Goal: Task Accomplishment & Management: Manage account settings

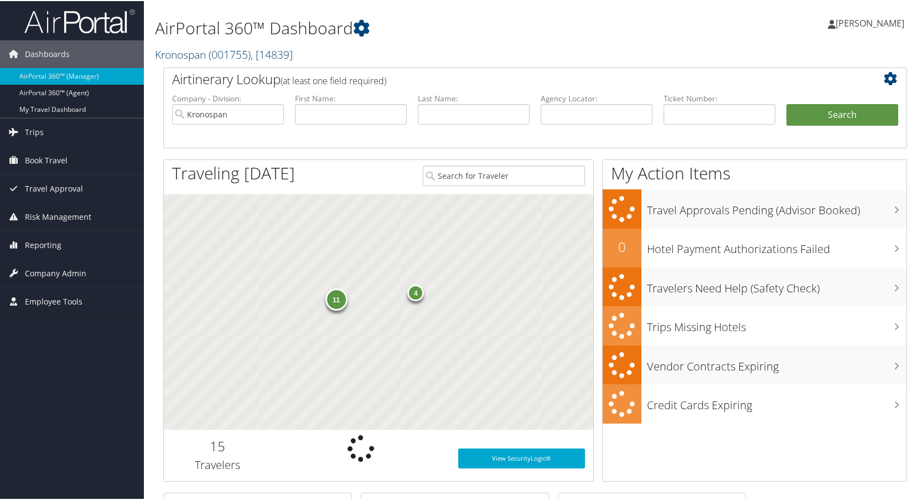
click at [222, 54] on span "( 001755 )" at bounding box center [230, 53] width 42 height 15
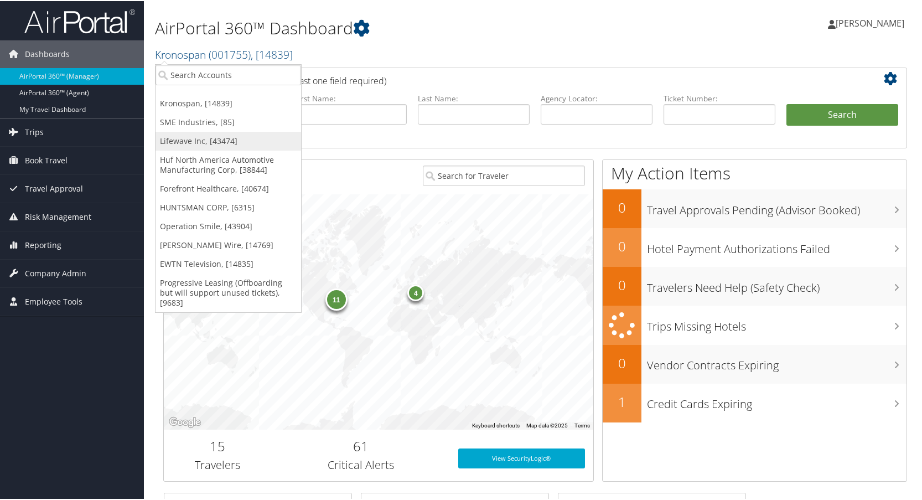
click at [203, 138] on link "Lifewave Inc, [43474]" at bounding box center [229, 140] width 146 height 19
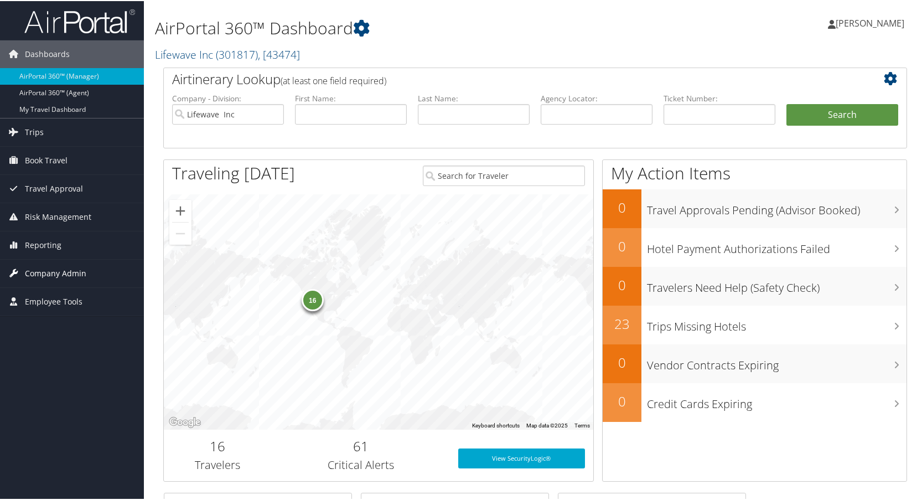
click at [46, 266] on span "Company Admin" at bounding box center [55, 272] width 61 height 28
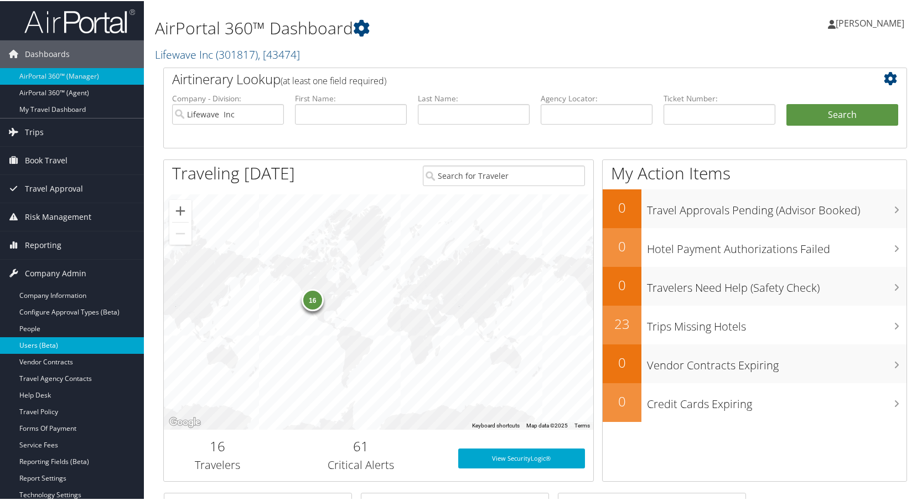
click at [47, 339] on link "Users (Beta)" at bounding box center [72, 344] width 144 height 17
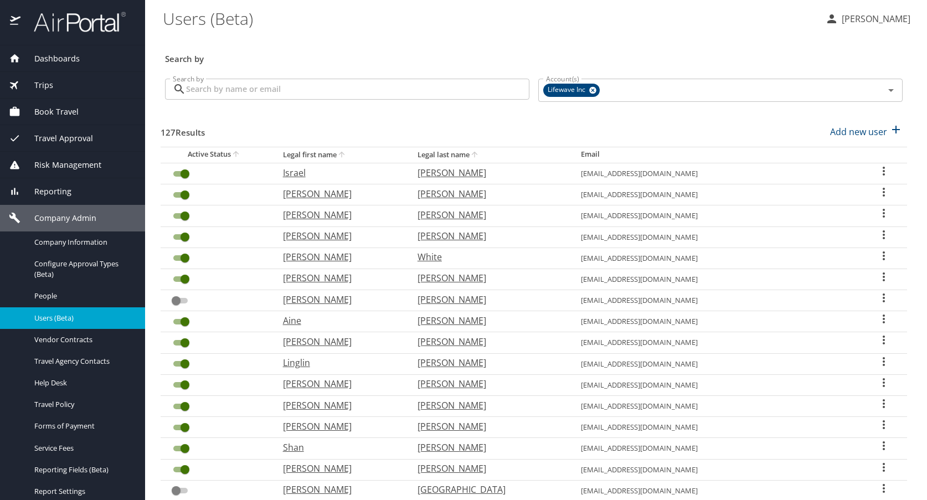
click at [246, 89] on input "Search by" at bounding box center [357, 89] width 343 height 21
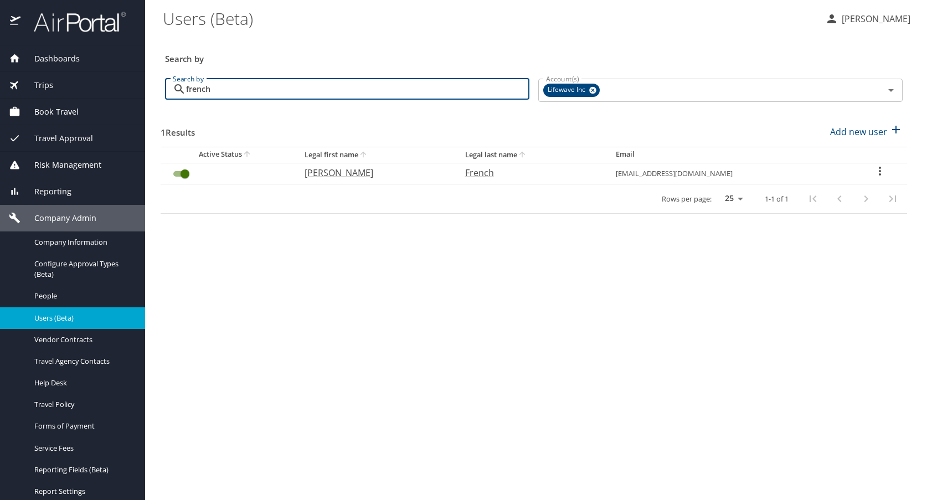
type input "french"
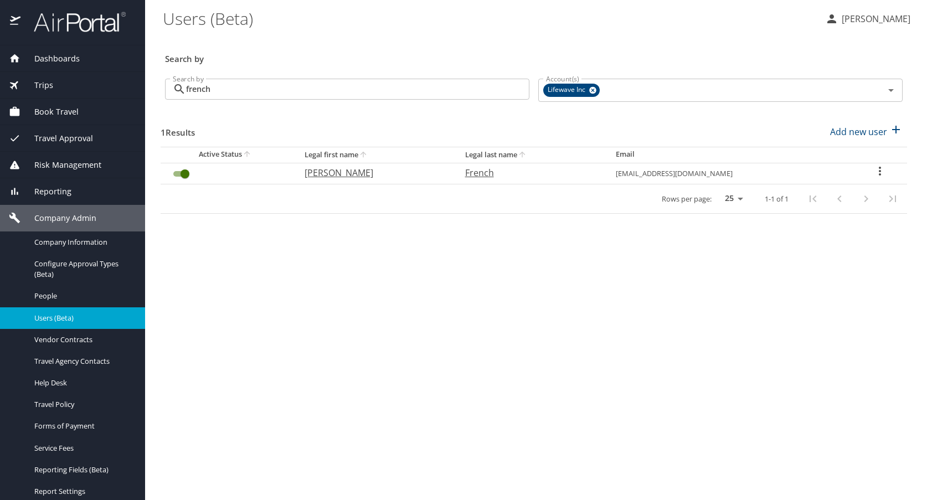
click at [874, 170] on icon "User Search Table" at bounding box center [879, 170] width 13 height 13
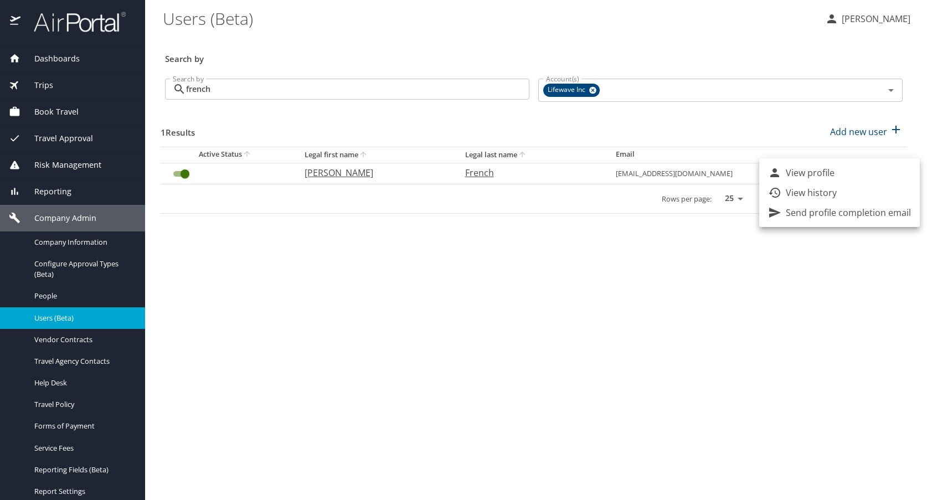
click at [836, 176] on li "View profile" at bounding box center [839, 173] width 161 height 20
select select "US"
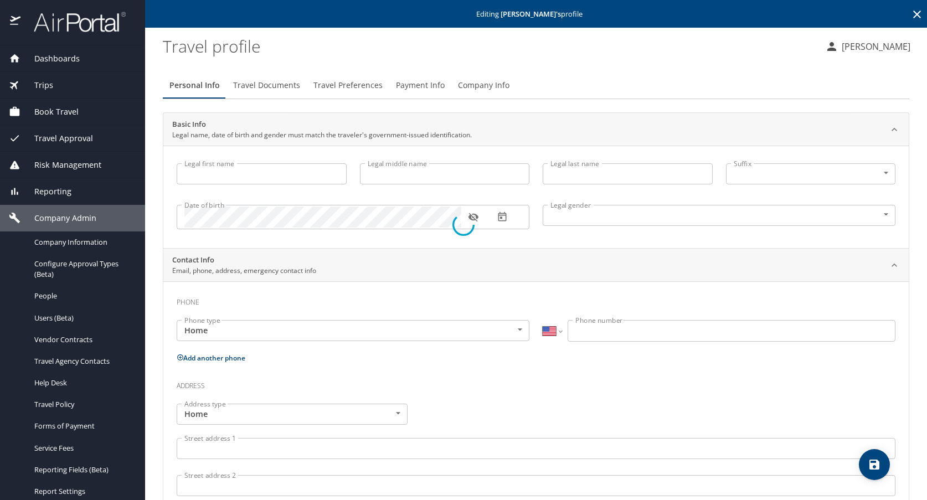
type input "Matthew"
type input "French"
type input "Male"
select select "US"
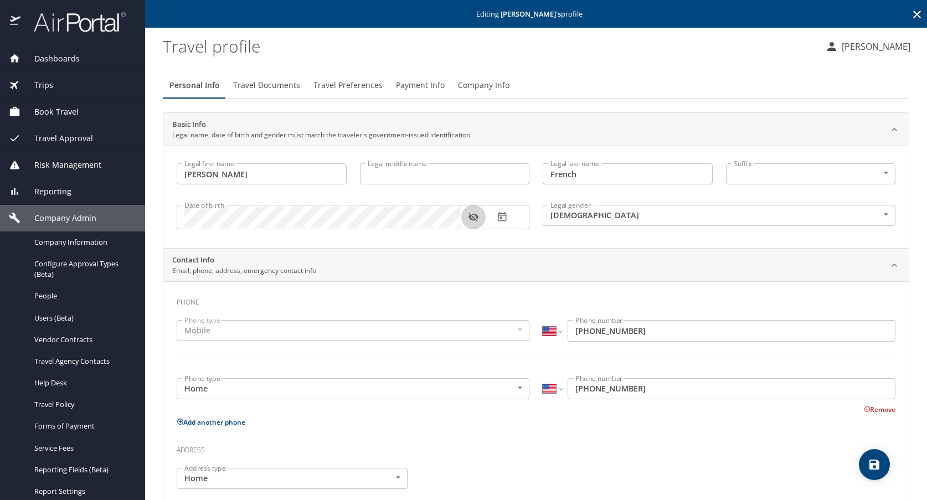
click at [472, 220] on icon "button" at bounding box center [473, 217] width 10 height 9
click at [352, 85] on span "Travel Preferences" at bounding box center [347, 86] width 69 height 14
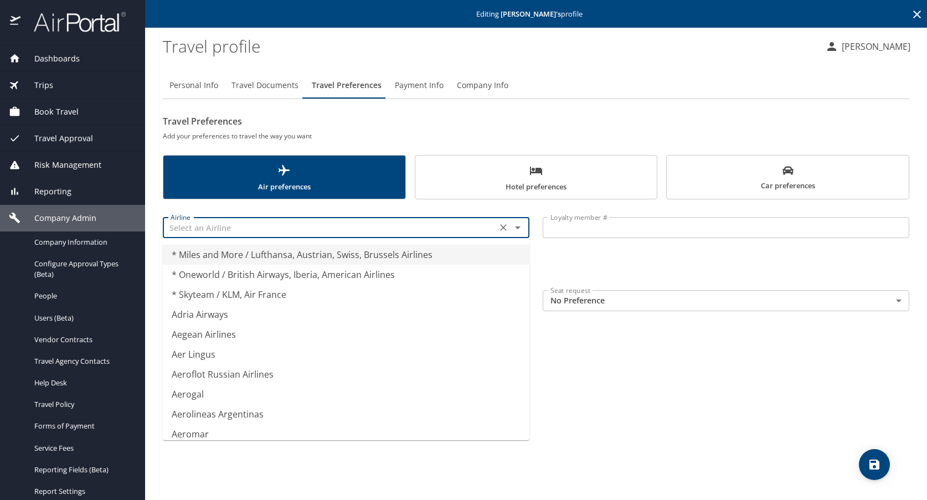
click at [218, 226] on input "text" at bounding box center [329, 227] width 327 height 14
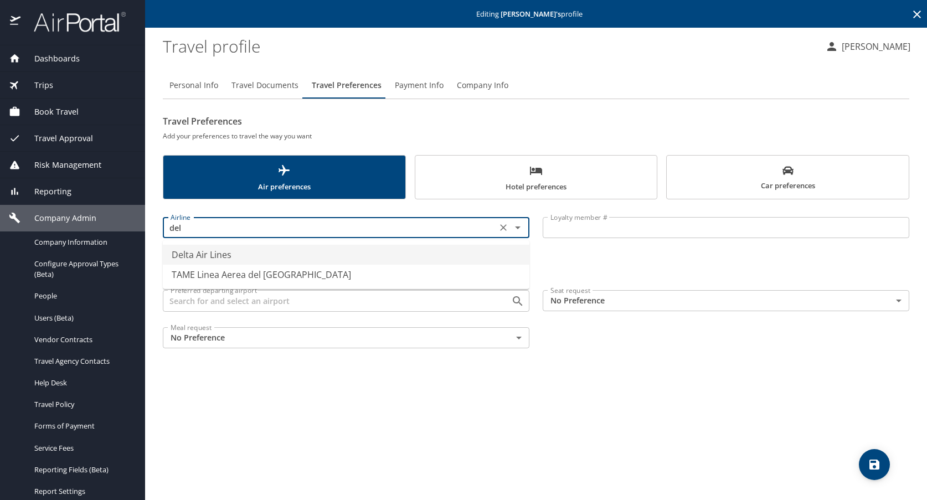
click at [201, 254] on li "Delta Air Lines" at bounding box center [346, 255] width 366 height 20
type input "Delta Air Lines"
click at [610, 231] on input "Loyalty member #" at bounding box center [725, 227] width 366 height 21
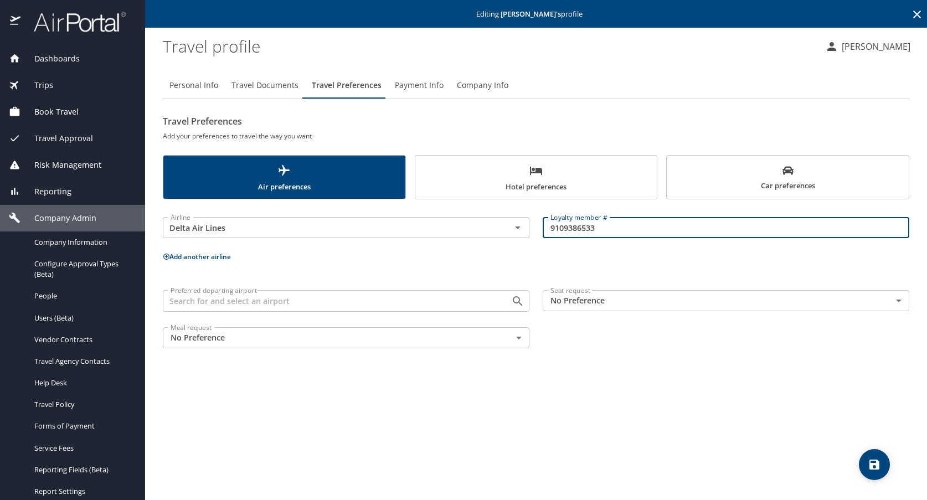
type input "9109386533"
click at [867, 462] on span "save" at bounding box center [873, 464] width 31 height 13
